Goal: Information Seeking & Learning: Learn about a topic

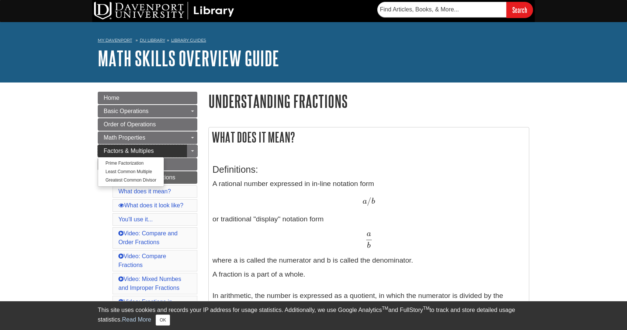
click at [123, 152] on span "Factors & Multiples" at bounding box center [129, 151] width 50 height 6
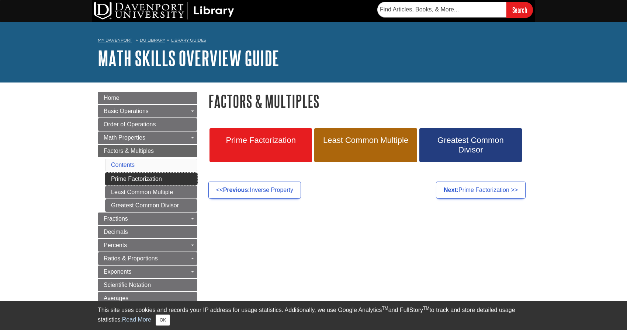
click at [126, 178] on link "Prime Factorization" at bounding box center [151, 179] width 92 height 13
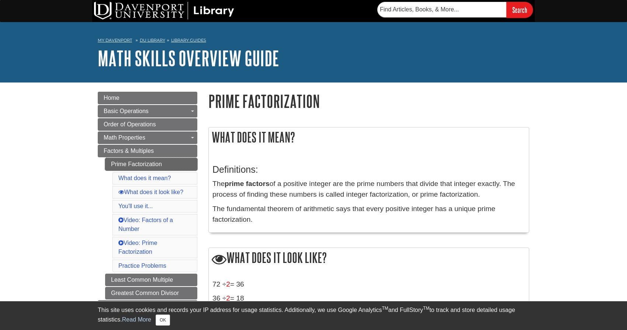
click at [118, 162] on link "Prime Factorization" at bounding box center [151, 164] width 92 height 13
click at [125, 149] on span "Factors & Multiples" at bounding box center [129, 151] width 50 height 6
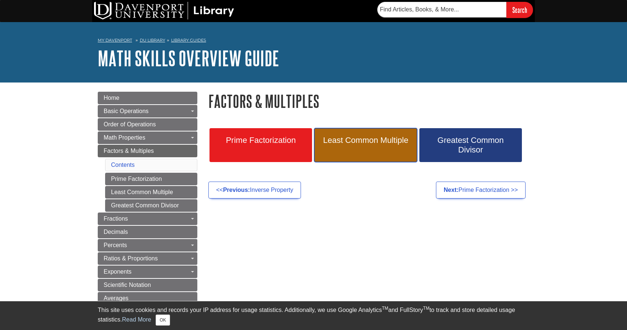
click at [346, 149] on link "Least Common Multiple" at bounding box center [365, 145] width 103 height 34
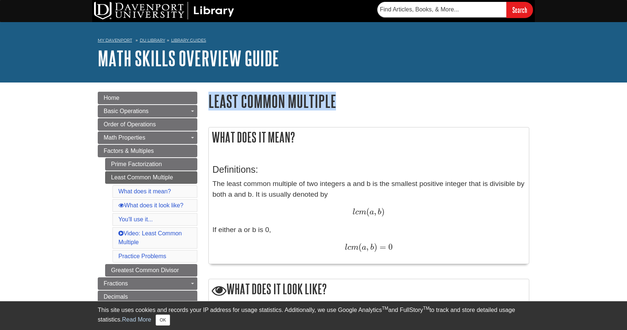
drag, startPoint x: 210, startPoint y: 97, endPoint x: 348, endPoint y: 104, distance: 137.7
click at [348, 104] on h1 "Least Common Multiple" at bounding box center [368, 101] width 321 height 19
copy h1 "Least Common Multiple"
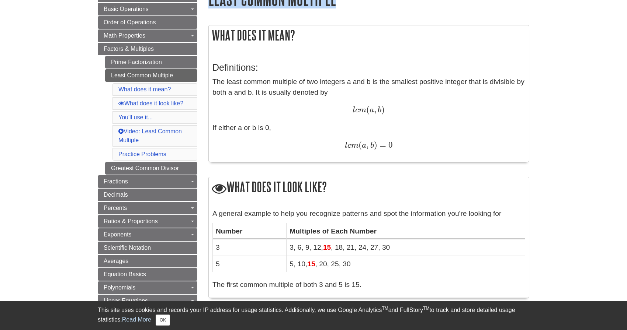
scroll to position [111, 0]
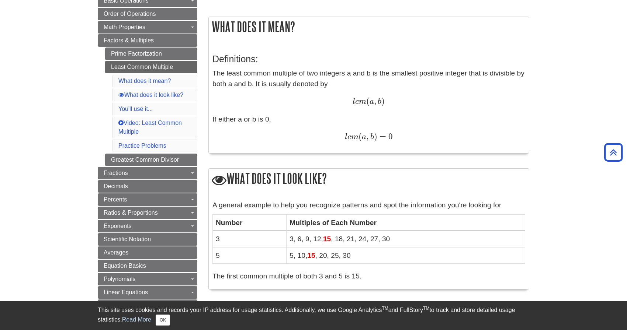
click at [212, 137] on div "l c m ( a , b ) = 0 l c m ( a , b ) = 0" at bounding box center [368, 137] width 313 height 11
drag, startPoint x: 214, startPoint y: 119, endPoint x: 295, endPoint y: 124, distance: 81.6
click at [295, 124] on div "Definitions: The least common multiple of two integers a and b is the smallest …" at bounding box center [368, 97] width 313 height 103
copy div "f either a or b is 0,"
click at [207, 162] on div "What does it mean? Definitions: The least common multiple of two integers a and…" at bounding box center [369, 306] width 332 height 594
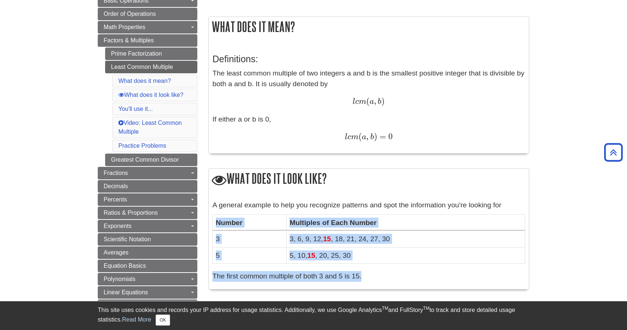
drag, startPoint x: 214, startPoint y: 213, endPoint x: 391, endPoint y: 286, distance: 191.3
click at [391, 286] on div "A general example to help you recognize patterns and spot the information you'r…" at bounding box center [369, 243] width 320 height 93
copy div "Number Multiples of Each Number 3 3, 6, 9, 12, 15 , 18, 21, 24, 27, 30 5 5, 10,…"
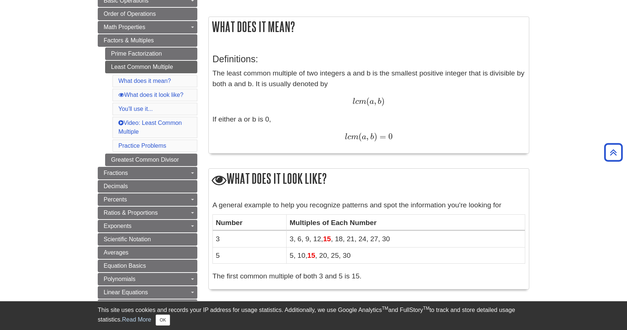
click at [205, 159] on div "What does it mean? Definitions: The least common multiple of two integers a and…" at bounding box center [369, 306] width 332 height 594
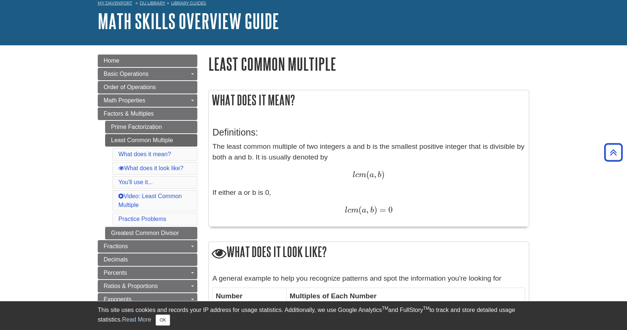
scroll to position [37, 0]
click at [118, 130] on link "Prime Factorization" at bounding box center [151, 127] width 92 height 13
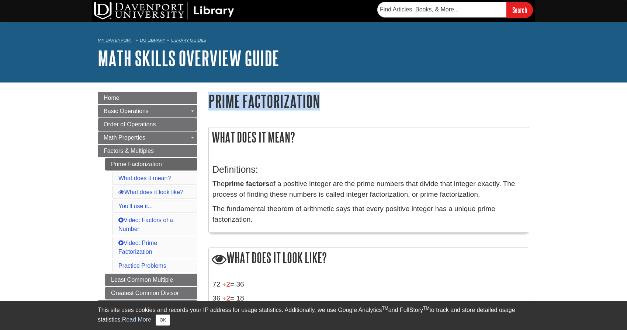
drag, startPoint x: 210, startPoint y: 99, endPoint x: 327, endPoint y: 104, distance: 117.4
click at [327, 104] on h1 "Prime Factorization" at bounding box center [368, 101] width 321 height 19
copy h1 "Prime Factorization"
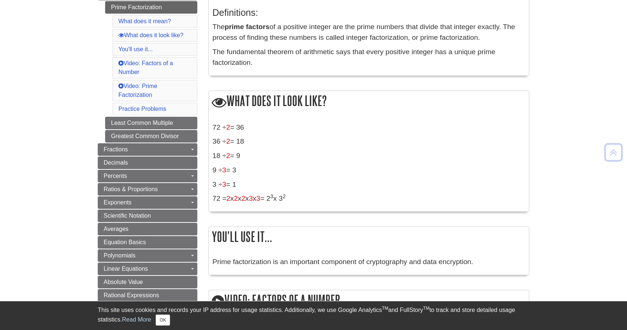
scroll to position [221, 0]
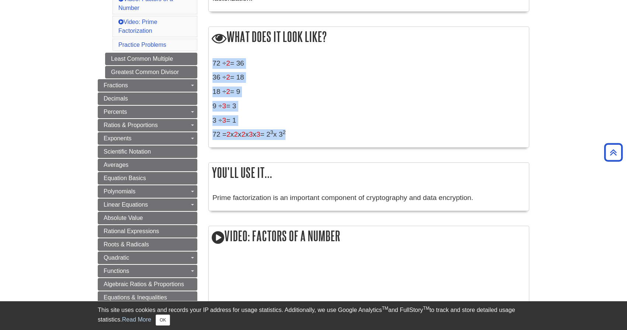
drag, startPoint x: 214, startPoint y: 63, endPoint x: 313, endPoint y: 131, distance: 120.3
click at [313, 131] on div "72 ÷ 2 = 36 36 ÷ 2 = 18 18 ÷ 2 = 9 9 ÷ 3 = 3 3 ÷ 3 = 1 72 = 2 x 2 x 2 x 3 x 3 =…" at bounding box center [368, 101] width 313 height 86
copy div "72 ÷ 2 = 36 36 ÷ 2 = 18 18 ÷ 2 = 9 9 ÷ 3 = 3 3 ÷ 3 = 1 72 = 2 x 2 x 2 x 3 x 3 =…"
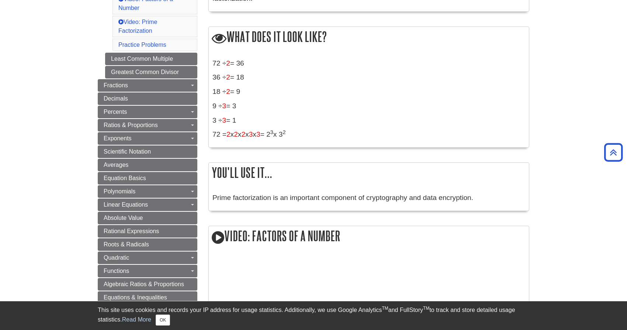
click at [11, 22] on body "Library Chat This site uses cookies and records your IP address for usage stati…" at bounding box center [313, 316] width 627 height 1074
click at [120, 72] on link "Greatest Common Divisor" at bounding box center [151, 72] width 92 height 13
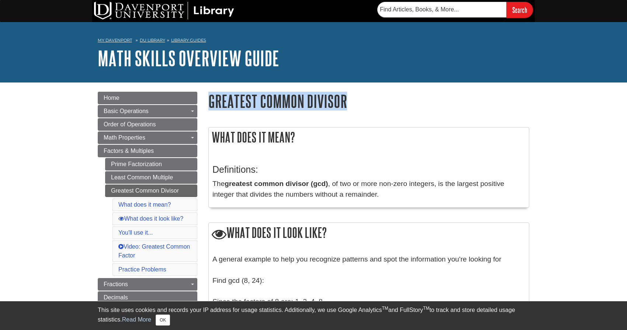
drag, startPoint x: 209, startPoint y: 102, endPoint x: 366, endPoint y: 109, distance: 156.9
click at [366, 109] on h1 "Greatest Common Divisor" at bounding box center [368, 101] width 321 height 19
copy h1 "Greatest Common Divisor"
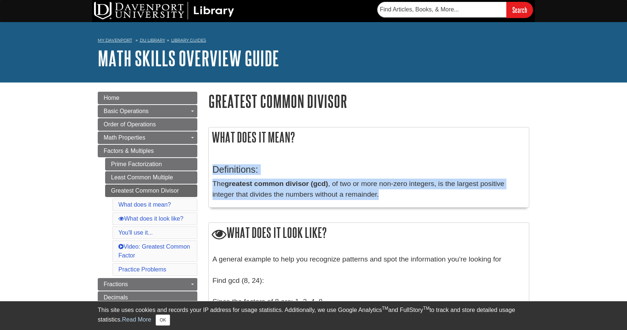
drag, startPoint x: 212, startPoint y: 166, endPoint x: 403, endPoint y: 200, distance: 193.7
click at [403, 200] on div "Definitions: The greatest common divisor (gcd) , of two or more non-zero intege…" at bounding box center [368, 180] width 313 height 47
copy div "Definitions: The greatest common divisor (gcd) , of two or more non-zero intege…"
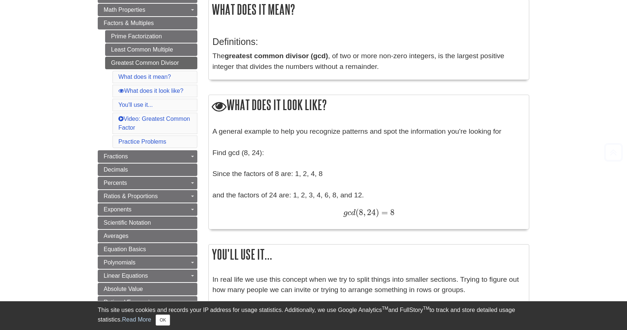
scroll to position [148, 0]
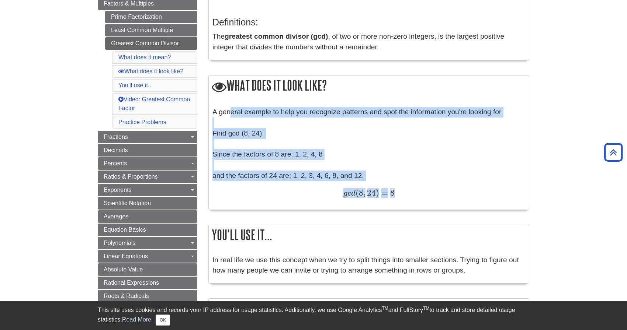
drag, startPoint x: 214, startPoint y: 114, endPoint x: 393, endPoint y: 198, distance: 198.5
click at [393, 198] on div "A general example to help you recognize patterns and spot the information you'r…" at bounding box center [368, 156] width 313 height 99
copy div "A general example to help you recognize patterns and spot the information you'r…"
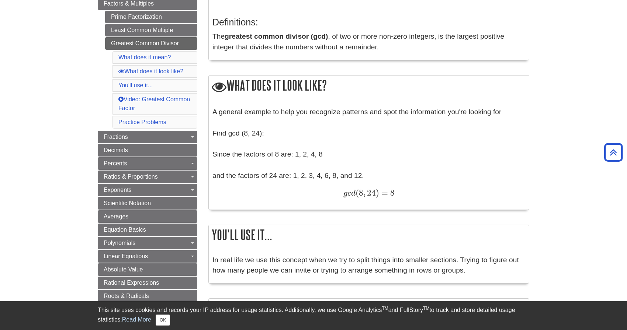
click at [53, 94] on body "Library Chat This site uses cookies and records your IP address for usage stati…" at bounding box center [313, 303] width 627 height 903
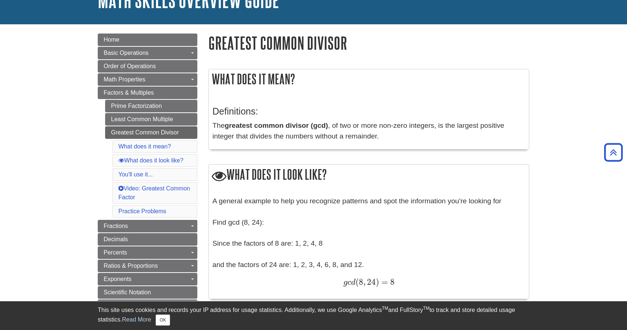
scroll to position [0, 0]
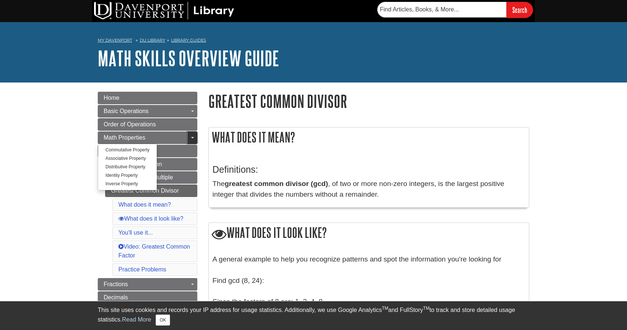
click at [188, 138] on link "Toggle Dropdown" at bounding box center [192, 138] width 10 height 13
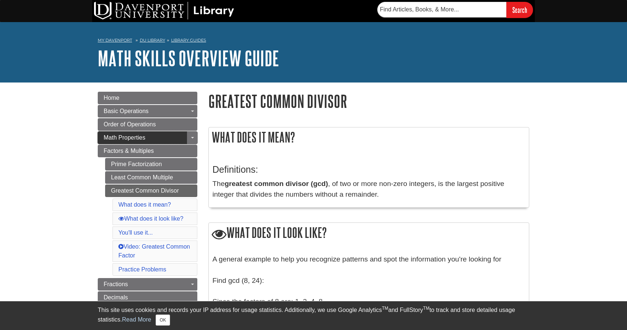
click at [139, 136] on span "Math Properties" at bounding box center [125, 138] width 42 height 6
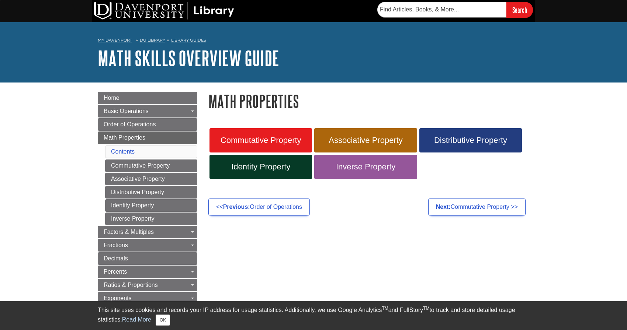
click at [113, 128] on link "Order of Operations" at bounding box center [148, 124] width 100 height 13
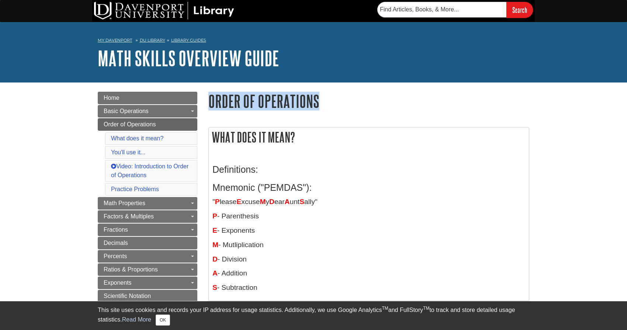
drag, startPoint x: 209, startPoint y: 102, endPoint x: 319, endPoint y: 103, distance: 109.9
click at [319, 103] on h1 "Order of Operations" at bounding box center [368, 101] width 321 height 19
copy h1 "Order of Operations"
click at [250, 194] on div "Definitions: Mnemonic ("PEMDAS"): " P lease E xcuse M y D ear A unt S ally" P -…" at bounding box center [368, 227] width 313 height 140
drag, startPoint x: 212, startPoint y: 188, endPoint x: 320, endPoint y: 289, distance: 148.7
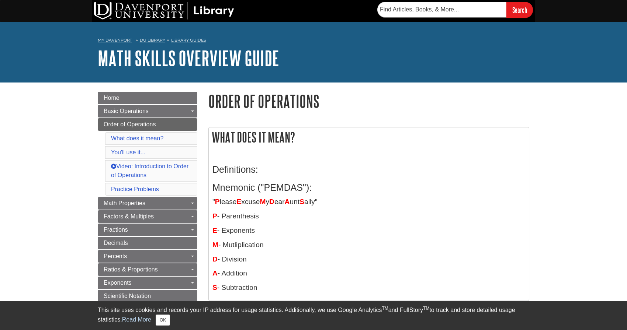
click at [320, 289] on div "Definitions: Mnemonic ("PEMDAS"): " P lease E xcuse M y D ear A unt S ally" P -…" at bounding box center [369, 227] width 320 height 148
copy div "Mnemonic ("PEMDAS"): " P lease E xcuse M y D ear A unt S ally" P - Parenthesis …"
